Goal: Find specific page/section: Find specific page/section

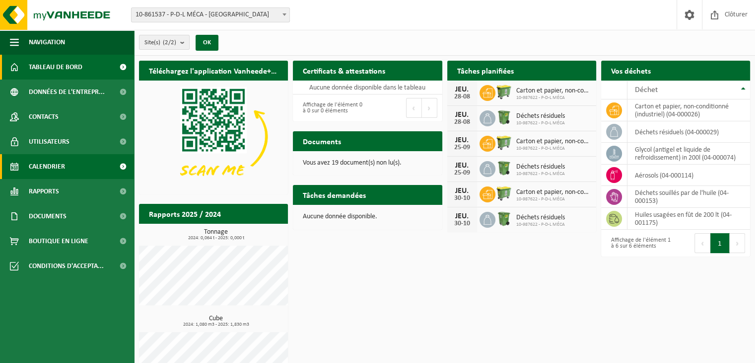
click at [85, 163] on link "Calendrier" at bounding box center [67, 166] width 134 height 25
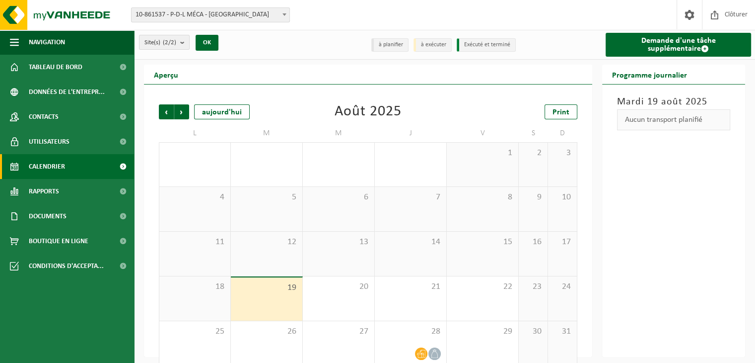
scroll to position [14, 0]
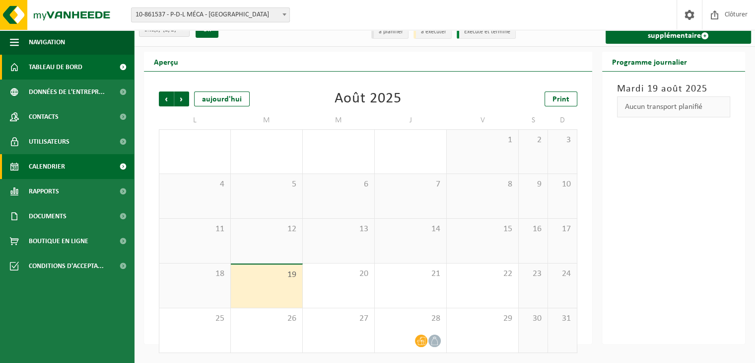
click at [70, 72] on span "Tableau de bord" at bounding box center [56, 67] width 54 height 25
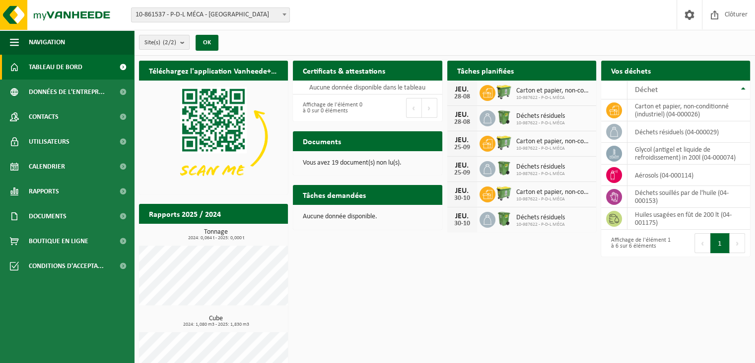
click at [230, 20] on span "10-861537 - P-D-L MÉCA - [GEOGRAPHIC_DATA]" at bounding box center [211, 15] width 158 height 14
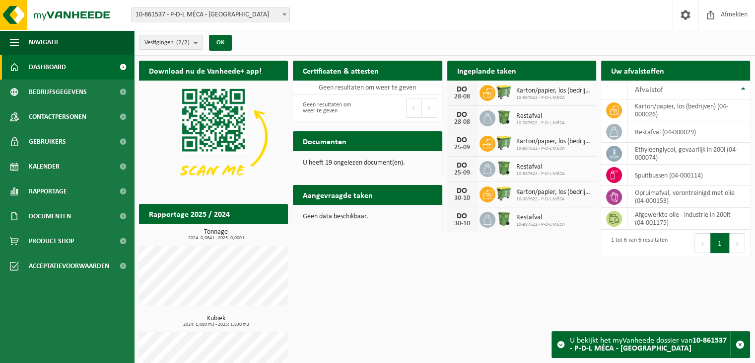
click at [254, 11] on span "10-861537 - P-D-L MÉCA - [GEOGRAPHIC_DATA]" at bounding box center [211, 15] width 158 height 14
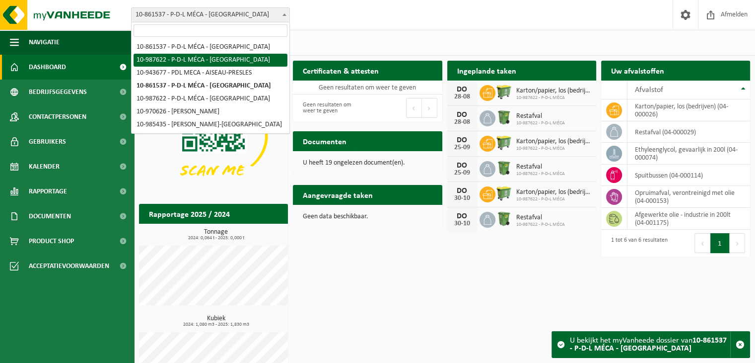
select select "167279"
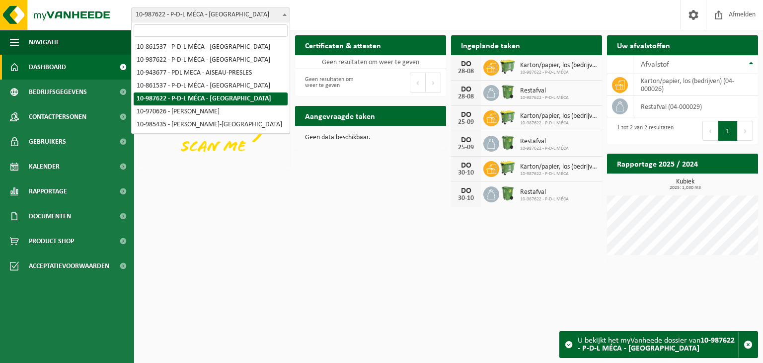
click at [256, 21] on span "10-987622 - P-D-L MÉCA - [GEOGRAPHIC_DATA]" at bounding box center [211, 15] width 158 height 14
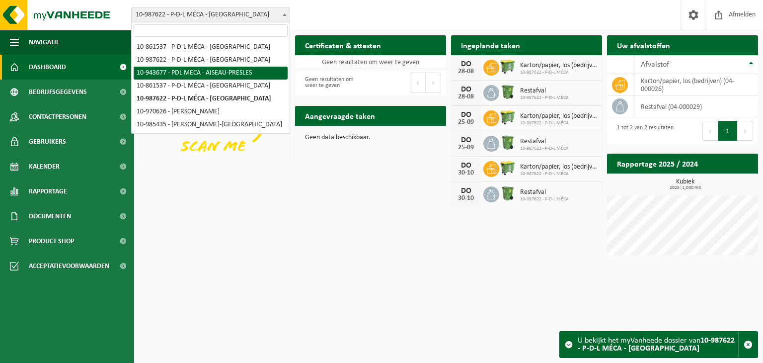
select select "140404"
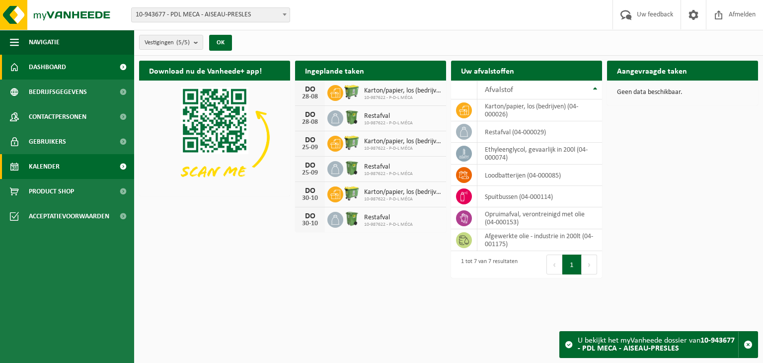
click at [90, 168] on link "Kalender" at bounding box center [67, 166] width 134 height 25
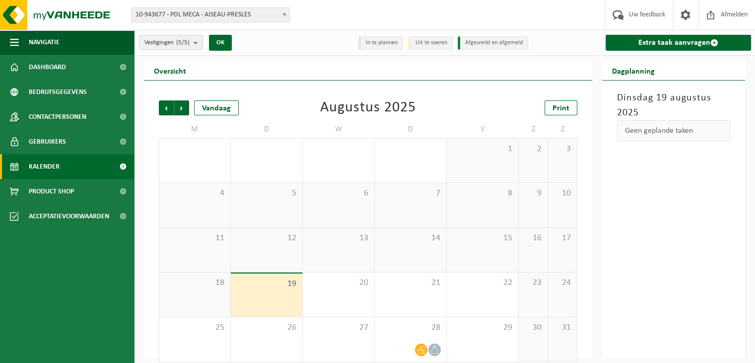
scroll to position [8, 0]
